Goal: Check status

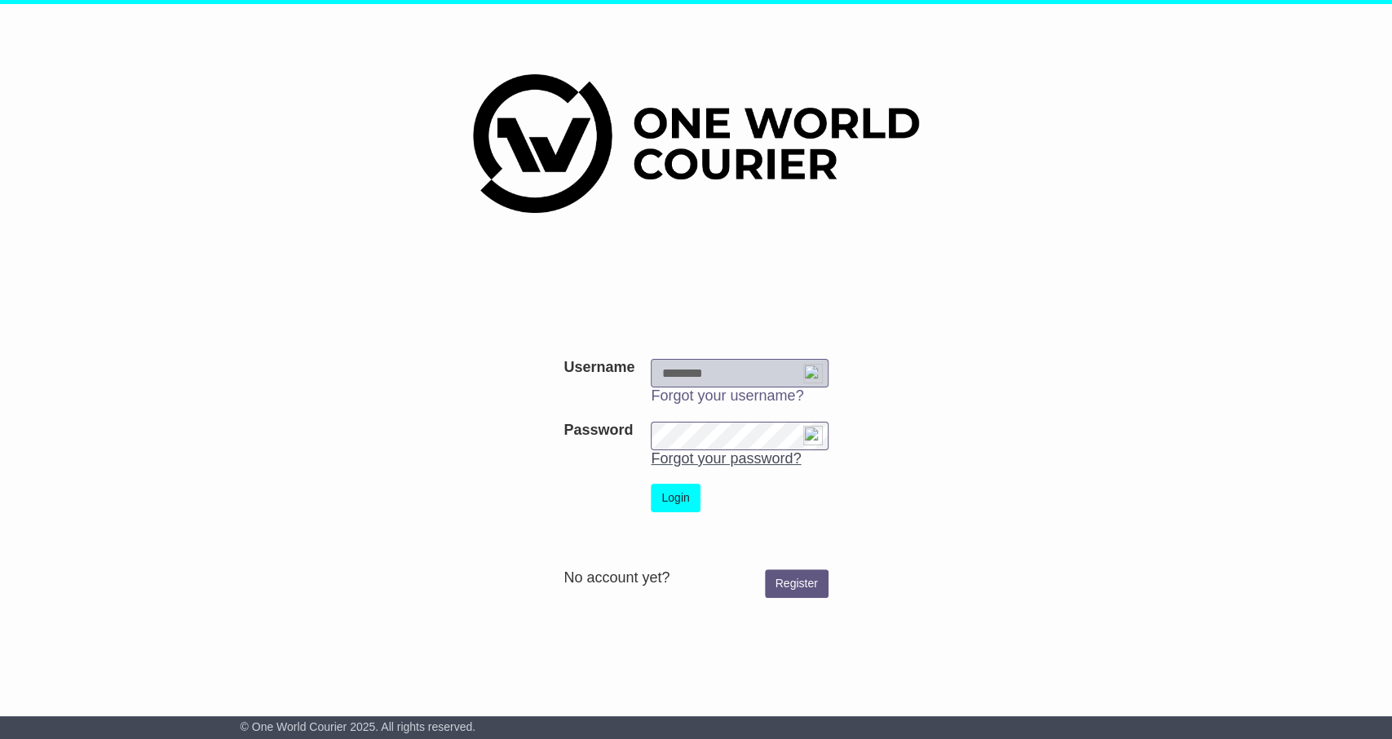
type input "**********"
click at [682, 511] on button "Login" at bounding box center [675, 498] width 49 height 29
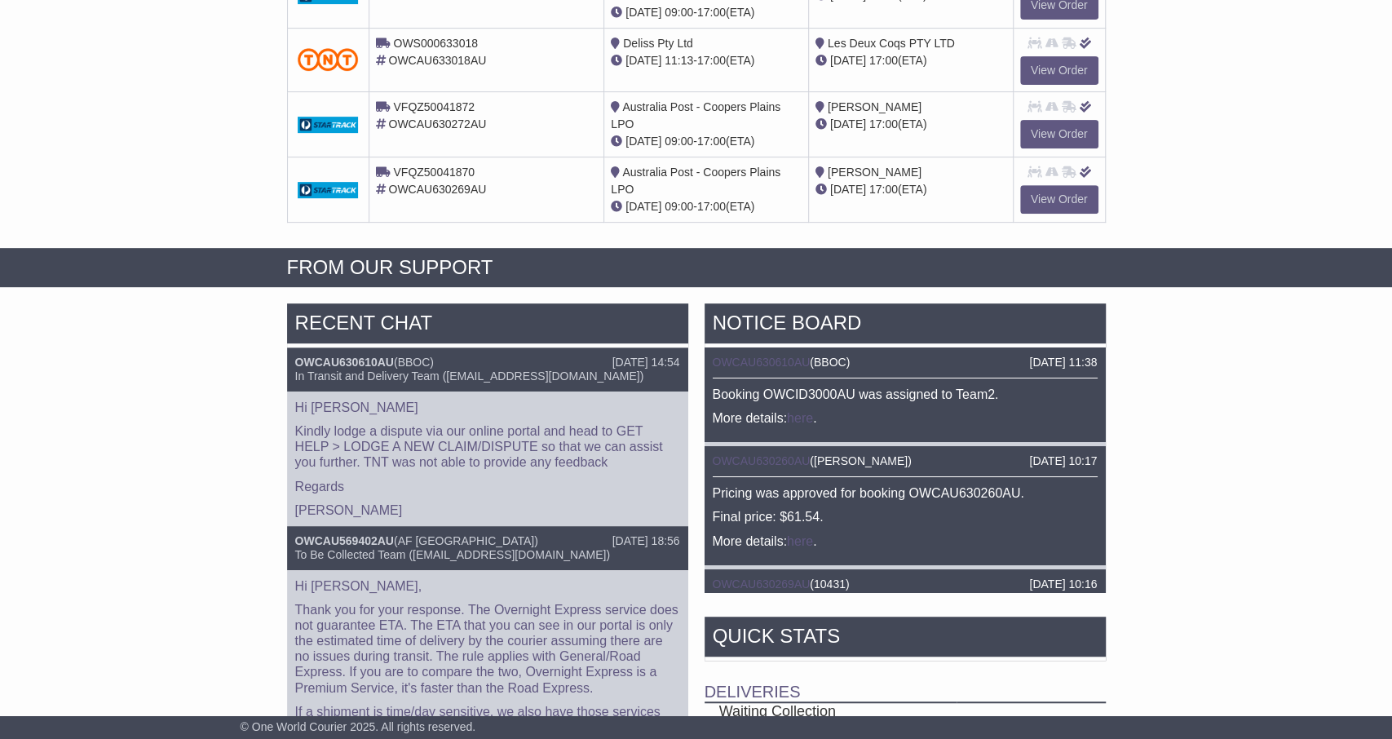
scroll to position [400, 0]
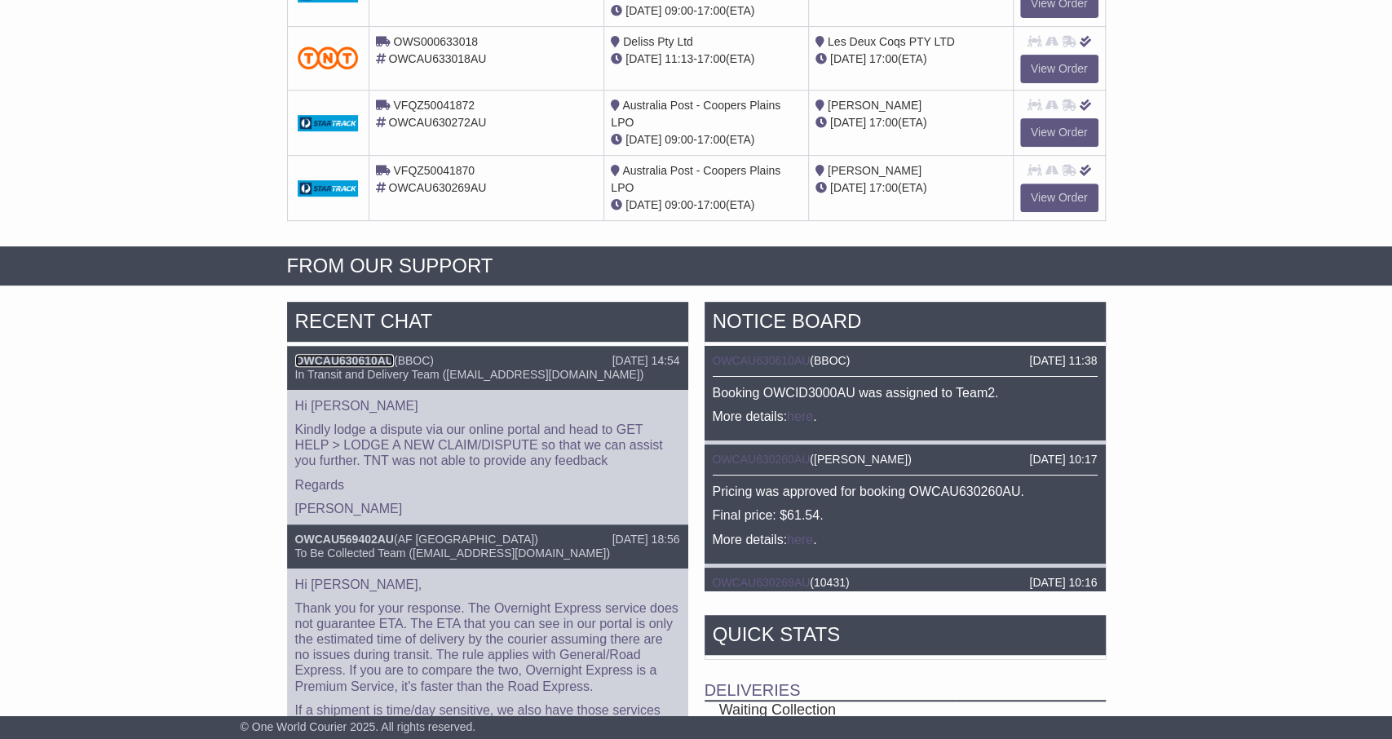
click at [369, 356] on link "OWCAU630610AU" at bounding box center [344, 360] width 99 height 13
